Goal: Information Seeking & Learning: Learn about a topic

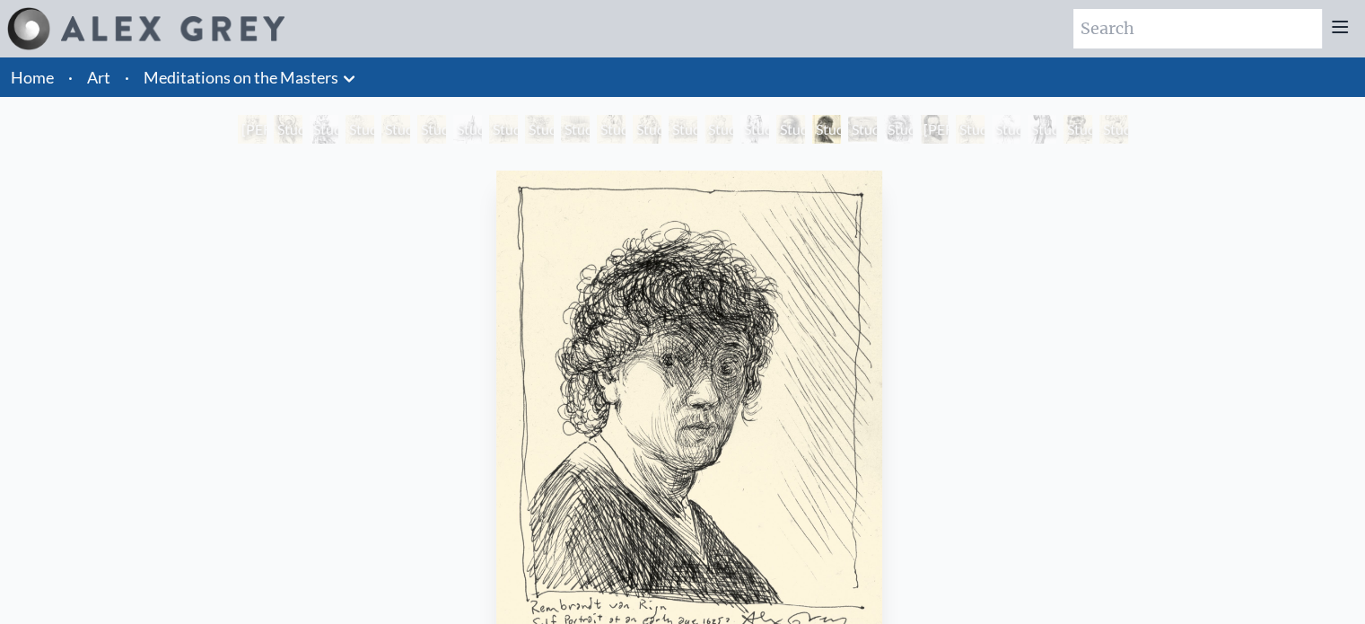
click at [258, 118] on div "[PERSON_NAME] by [PERSON_NAME] by [PERSON_NAME]" at bounding box center [252, 129] width 29 height 29
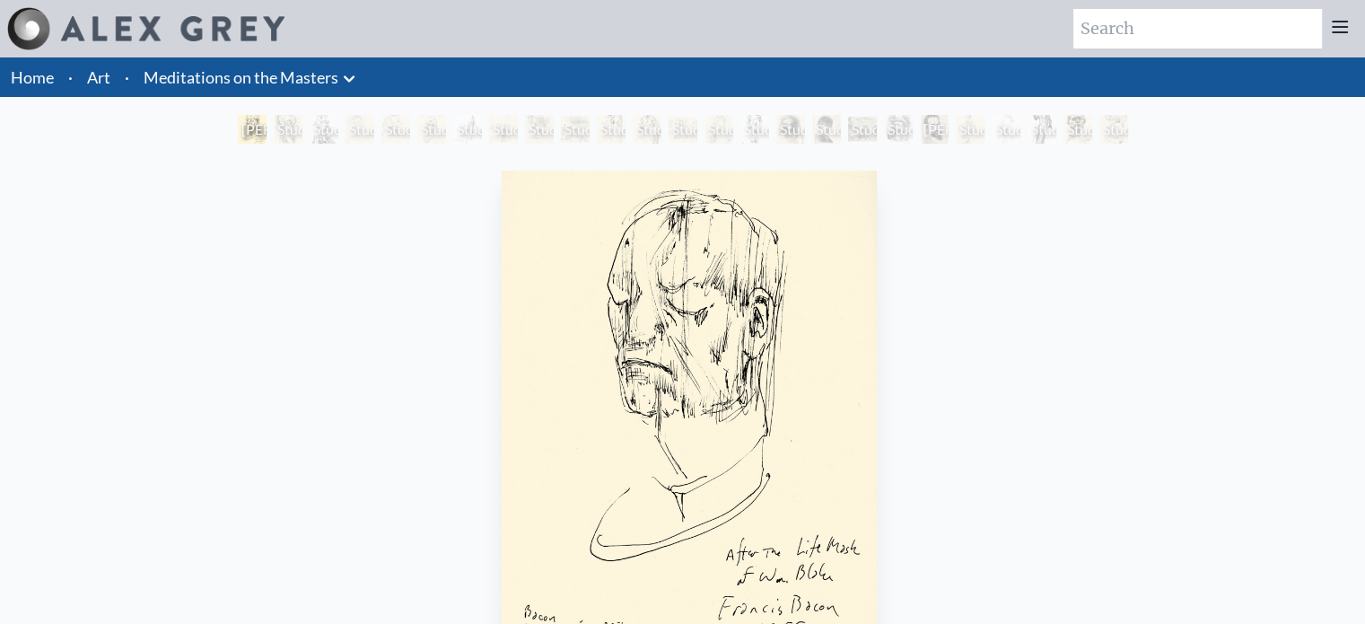
click at [471, 130] on div "Study of [PERSON_NAME]’s Easel" at bounding box center [467, 129] width 29 height 29
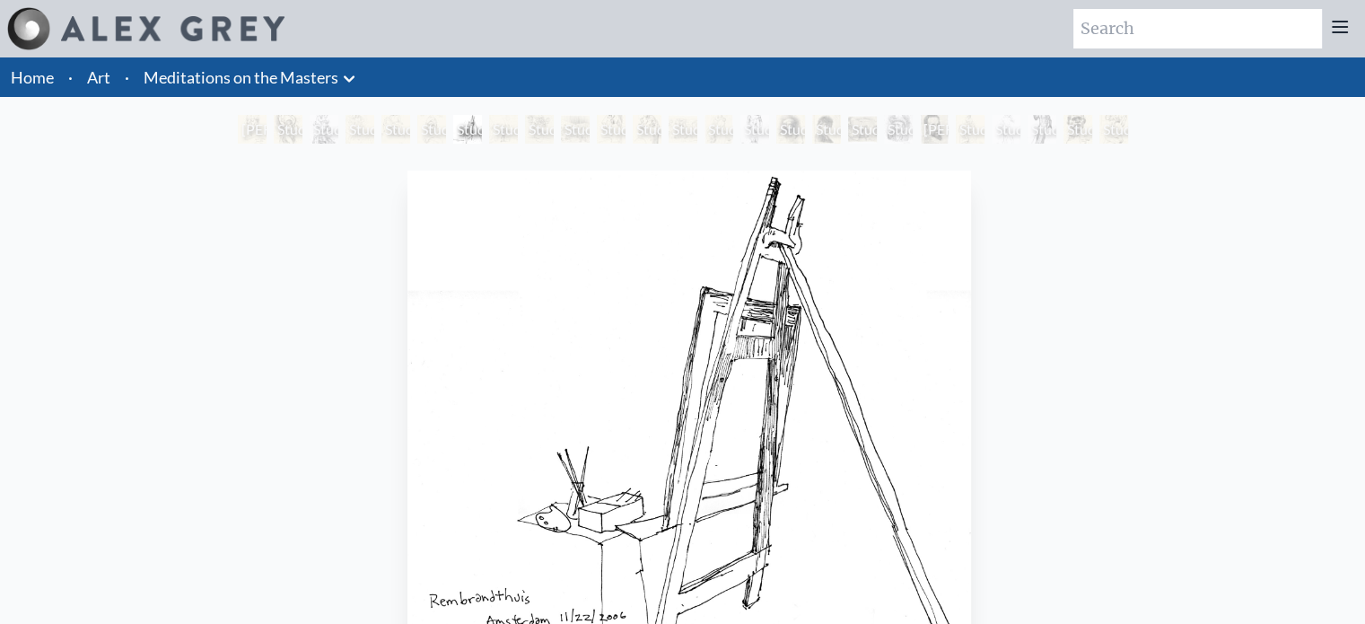
click at [482, 121] on div "Study of [PERSON_NAME]’s Easel" at bounding box center [467, 129] width 29 height 29
click at [585, 125] on div "Study of [PERSON_NAME]’s Third of May" at bounding box center [575, 129] width 29 height 29
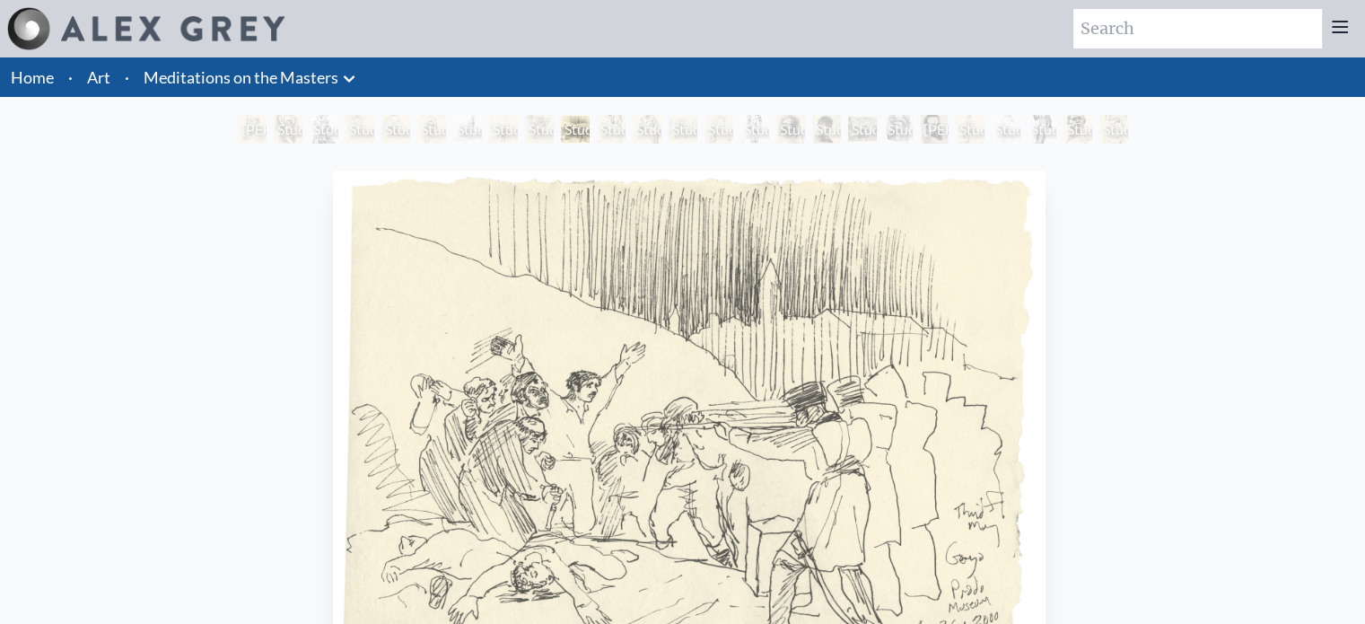
click at [697, 125] on div "Study of [PERSON_NAME]’s Guernica" at bounding box center [683, 129] width 29 height 29
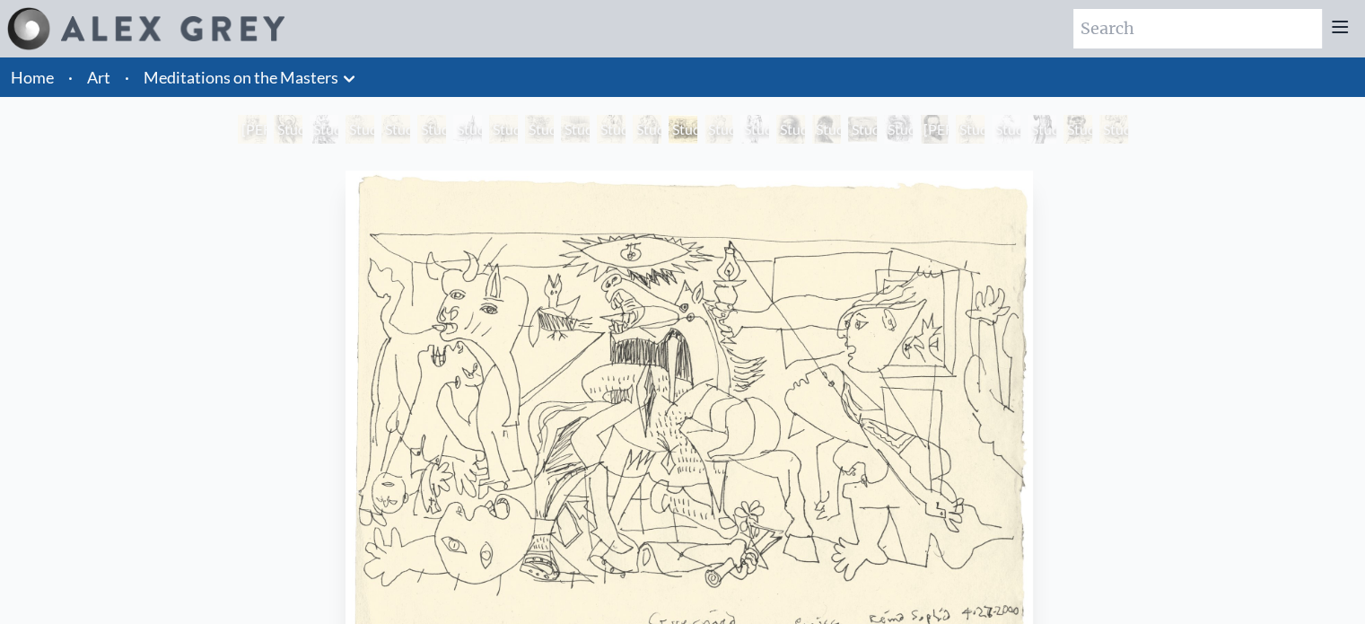
click at [796, 125] on div "Study of Rembrandt Self-Portrait As [PERSON_NAME]" at bounding box center [790, 129] width 29 height 29
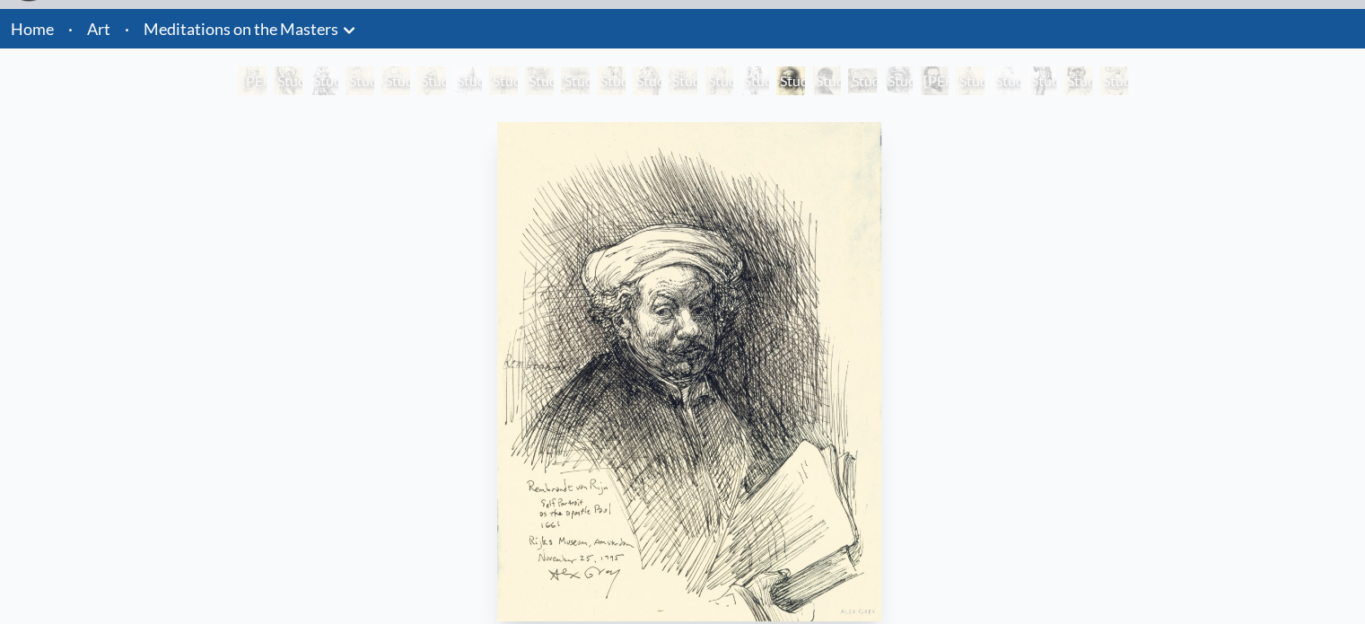
scroll to position [73, 0]
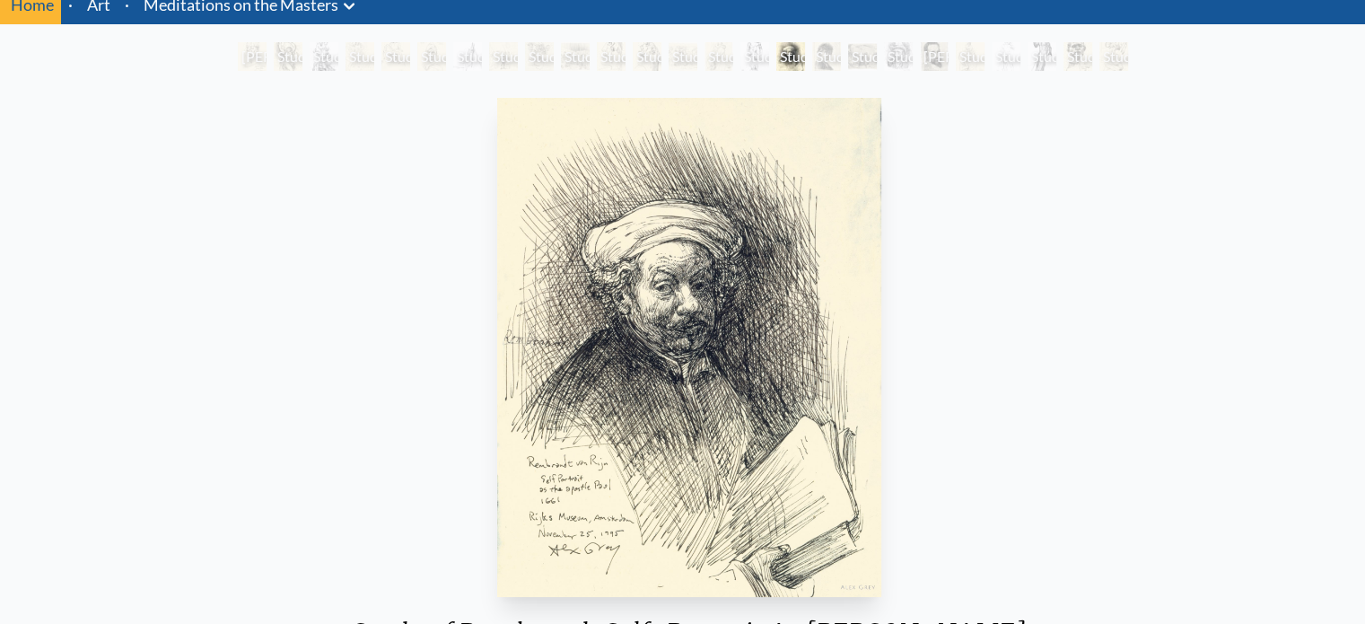
click at [879, 253] on img "16 / 25" at bounding box center [689, 347] width 384 height 499
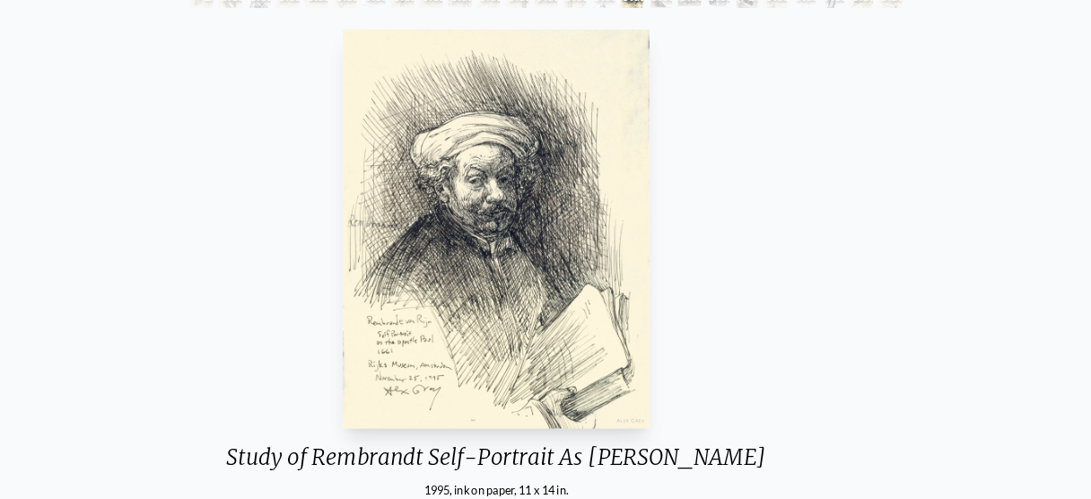
scroll to position [134, 0]
